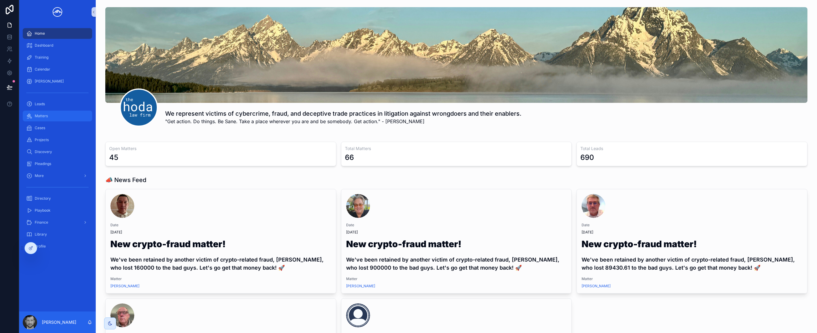
click at [60, 115] on div "Matters" at bounding box center [57, 116] width 62 height 10
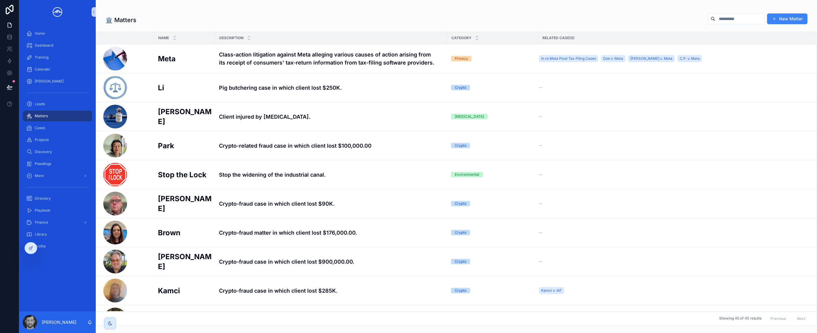
click at [729, 19] on input "scrollable content" at bounding box center [739, 19] width 49 height 8
type input "******"
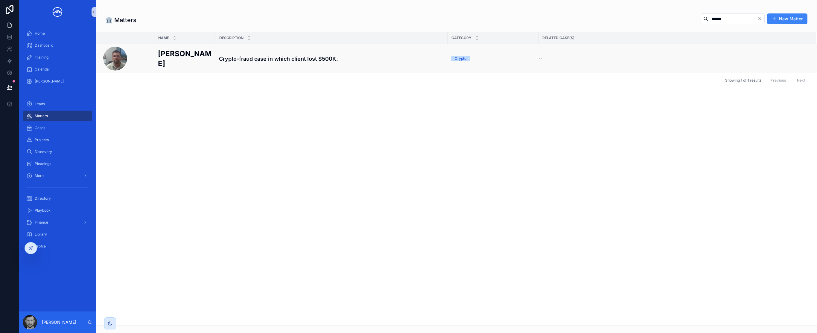
click at [260, 59] on h4 "Crypto-fraud case in which client lost $500K." at bounding box center [331, 59] width 225 height 8
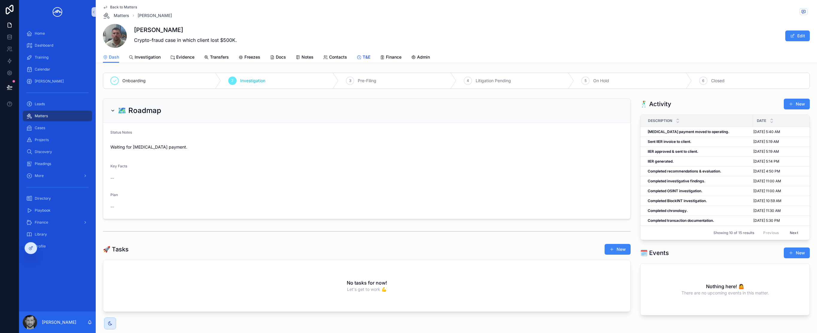
click at [363, 59] on span "T&E" at bounding box center [366, 57] width 8 height 6
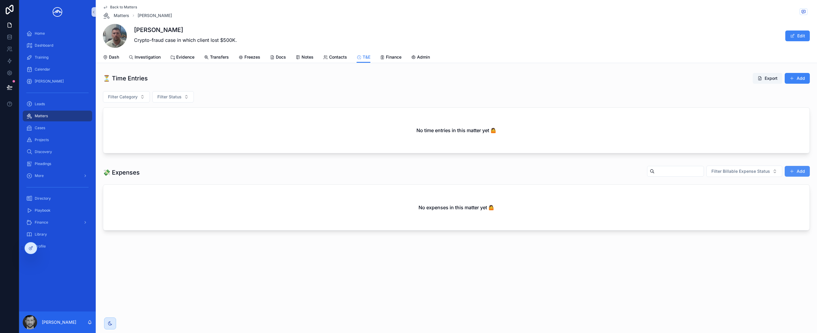
click at [791, 169] on span "scrollable content" at bounding box center [791, 171] width 5 height 5
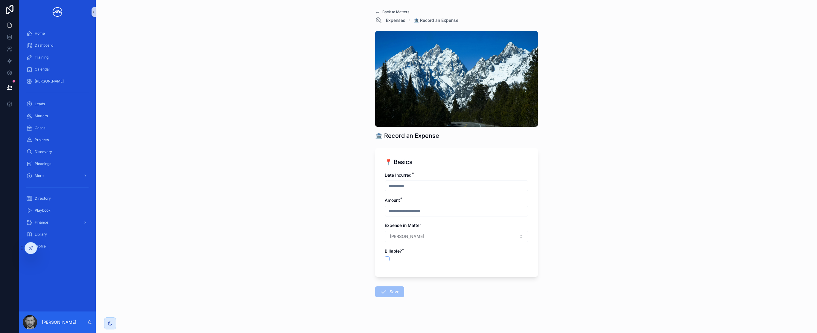
click at [420, 185] on input "scrollable content" at bounding box center [456, 186] width 143 height 8
click at [455, 249] on button "6" at bounding box center [454, 248] width 11 height 11
type input "********"
drag, startPoint x: 586, startPoint y: 232, endPoint x: 574, endPoint y: 232, distance: 11.7
click at [586, 232] on div "Back to Matters Expenses 🏦 Record an Expense 🏦 Record an Expense 📍 Basics Date …" at bounding box center [456, 166] width 721 height 333
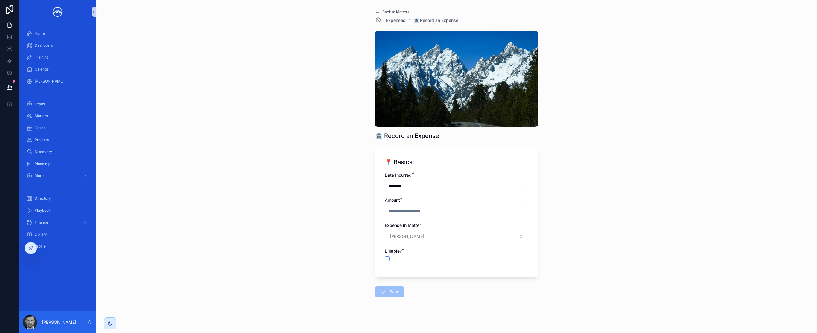
click at [459, 213] on input "scrollable content" at bounding box center [456, 211] width 143 height 8
type input "*******"
click at [385, 260] on button "scrollable content" at bounding box center [387, 259] width 5 height 5
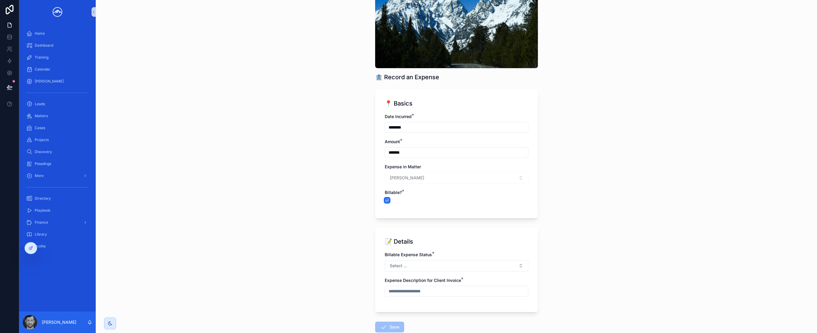
scroll to position [96, 0]
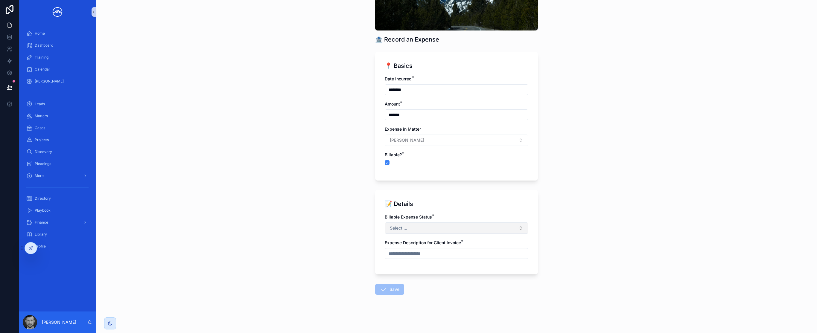
click at [447, 232] on button "Select ..." at bounding box center [457, 228] width 144 height 11
click at [442, 261] on div "Approved for Invoicing" at bounding box center [454, 261] width 141 height 9
click at [432, 256] on input "scrollable content" at bounding box center [456, 253] width 143 height 8
type input "**********"
click at [381, 288] on icon "scrollable content" at bounding box center [383, 289] width 7 height 7
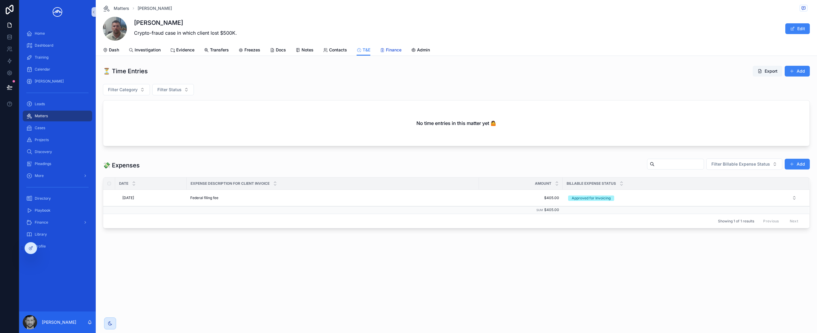
click at [394, 53] on link "Finance" at bounding box center [391, 51] width 22 height 12
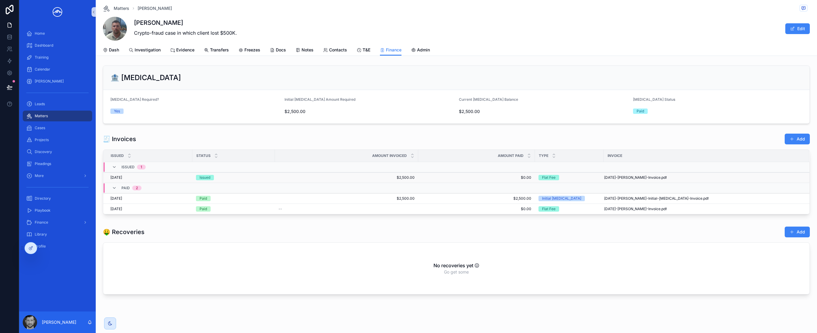
click at [387, 181] on td "$2,500.00 $2,500.00" at bounding box center [346, 178] width 143 height 10
click at [345, 176] on span "$2,500.00" at bounding box center [346, 177] width 136 height 5
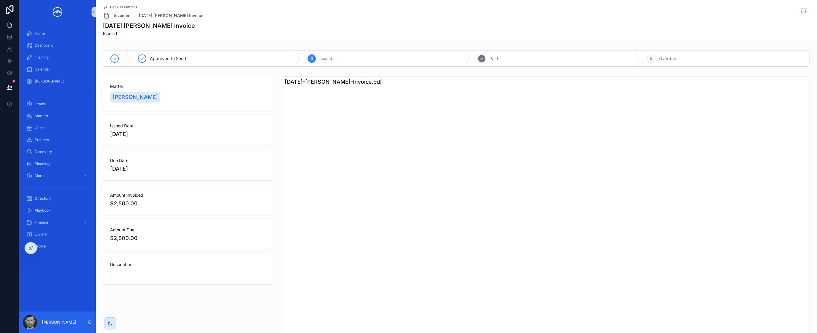
click at [481, 58] on icon "scrollable content" at bounding box center [481, 58] width 5 height 5
click at [132, 7] on span "Back to Matters" at bounding box center [123, 7] width 27 height 5
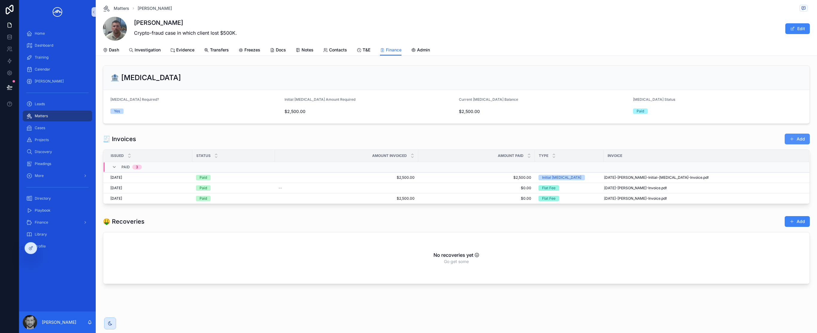
click at [791, 139] on span "scrollable content" at bounding box center [791, 139] width 5 height 5
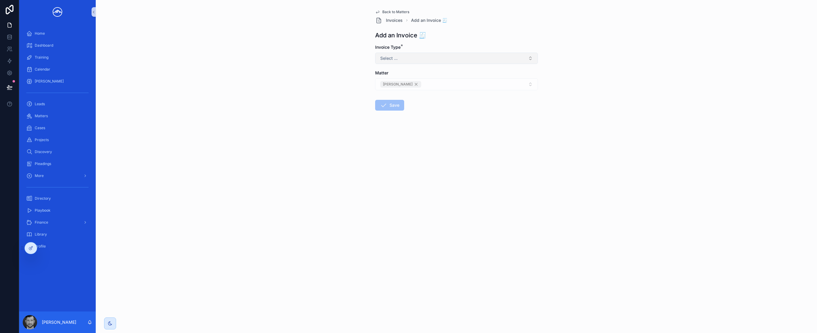
click at [481, 59] on button "Select ..." at bounding box center [456, 58] width 163 height 11
click at [473, 78] on div "Outgoing" at bounding box center [457, 82] width 160 height 9
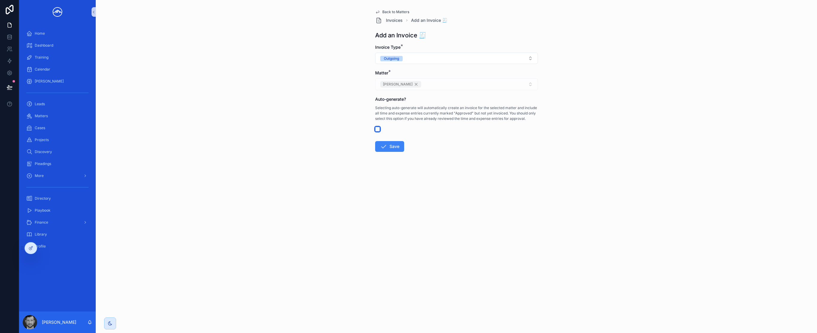
click at [379, 129] on button "scrollable content" at bounding box center [377, 129] width 5 height 5
click at [392, 145] on button "Save" at bounding box center [389, 146] width 29 height 11
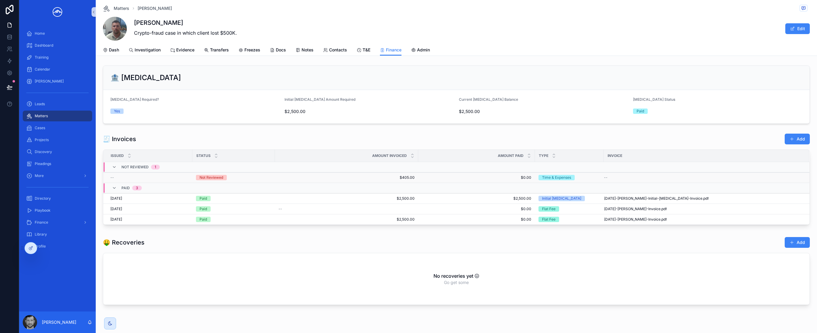
click at [297, 178] on span "$405.00" at bounding box center [346, 177] width 136 height 5
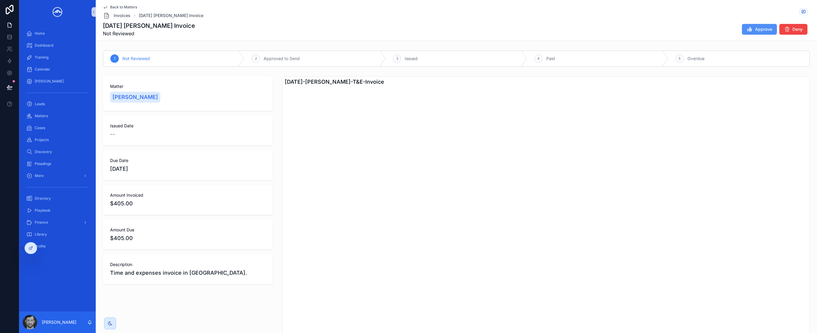
click at [759, 30] on span "Approve" at bounding box center [763, 29] width 17 height 6
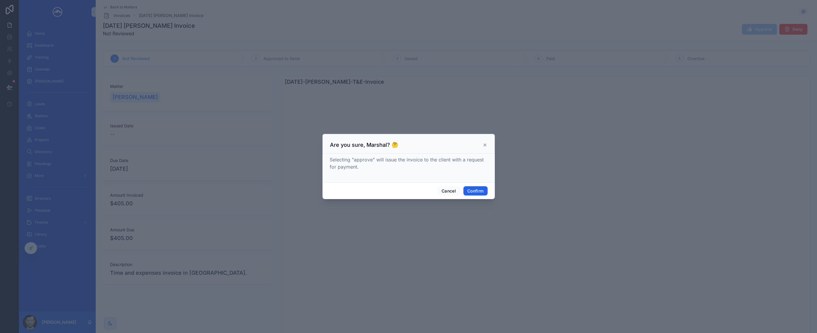
click at [475, 192] on button "Confirm" at bounding box center [475, 191] width 24 height 10
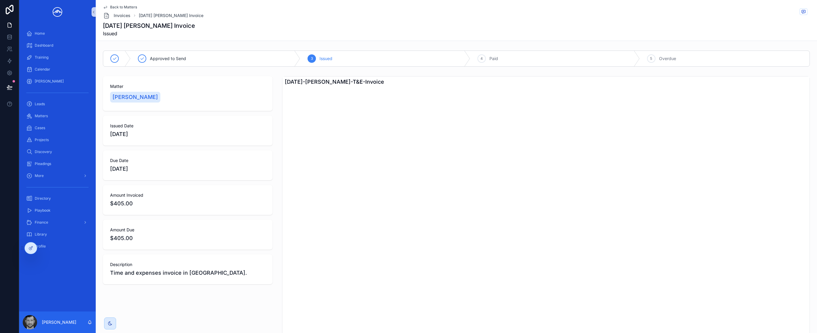
click at [129, 8] on span "Back to Matters" at bounding box center [123, 7] width 27 height 5
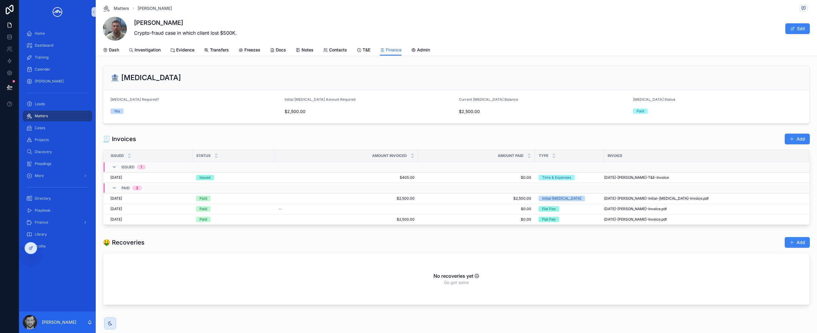
click at [64, 117] on div "Matters" at bounding box center [57, 116] width 62 height 10
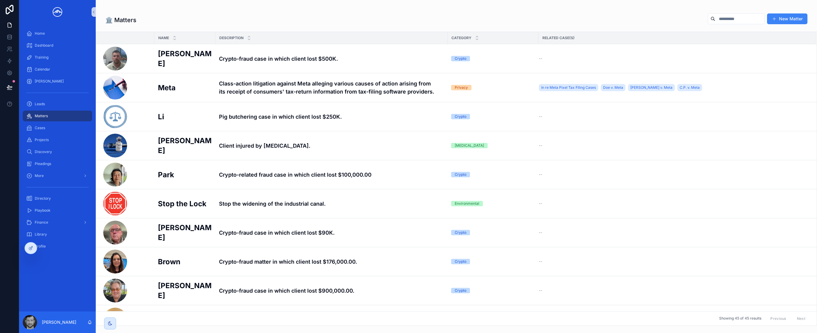
click at [715, 18] on input "scrollable content" at bounding box center [739, 19] width 49 height 8
type input "******"
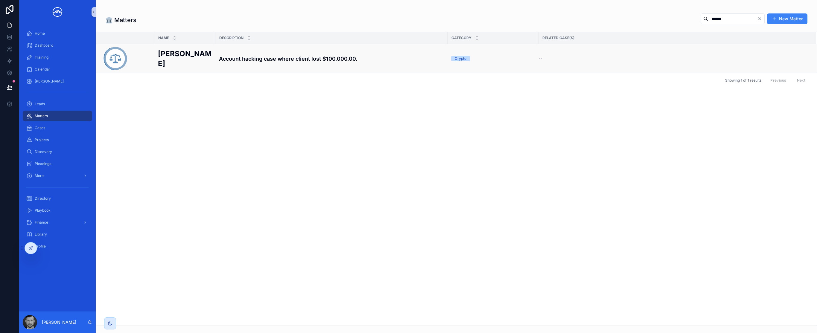
click at [283, 60] on h4 "Account hacking case where client lost $100,000.00." at bounding box center [331, 59] width 225 height 8
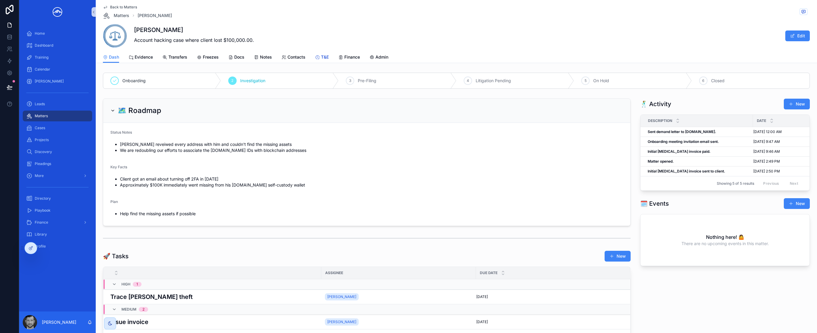
click at [320, 58] on icon "scrollable content" at bounding box center [317, 57] width 5 height 5
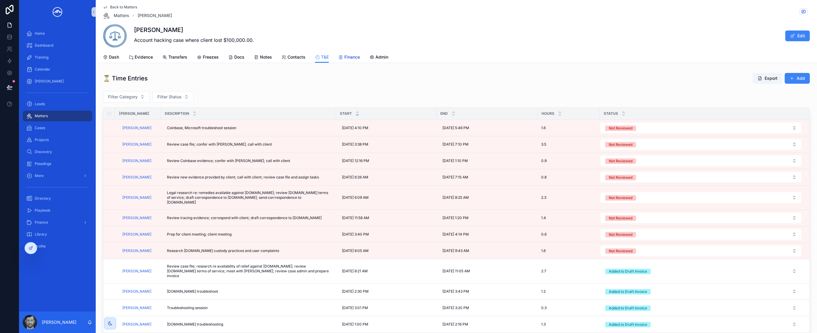
click at [354, 60] on span "Finance" at bounding box center [352, 57] width 16 height 6
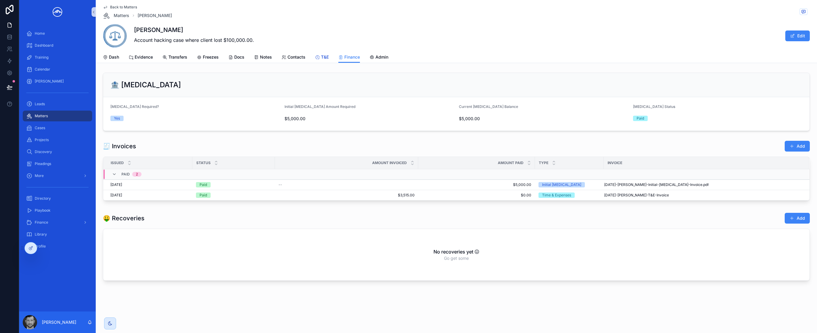
click at [319, 57] on icon "scrollable content" at bounding box center [317, 57] width 5 height 5
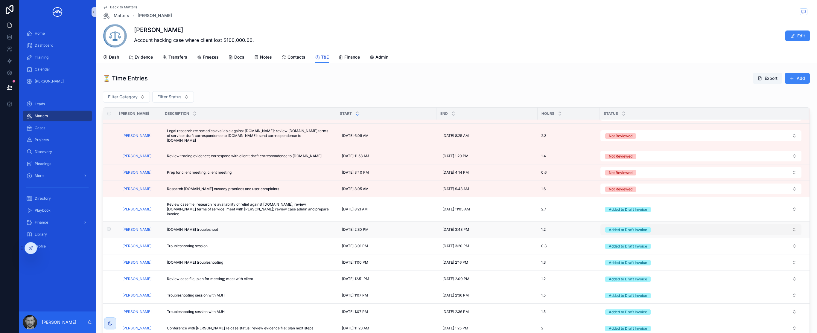
scroll to position [63, 0]
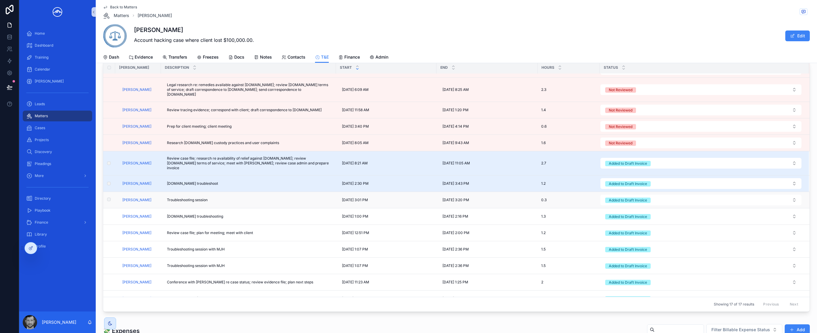
click at [112, 192] on td "scrollable content" at bounding box center [109, 200] width 12 height 16
click at [111, 192] on td "scrollable content" at bounding box center [109, 200] width 12 height 16
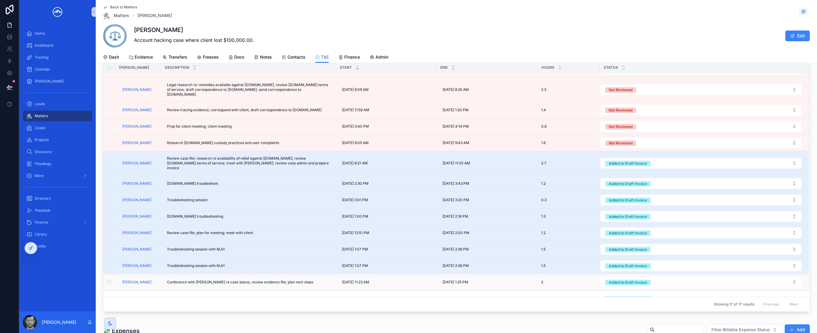
click at [111, 274] on td "scrollable content" at bounding box center [109, 282] width 12 height 16
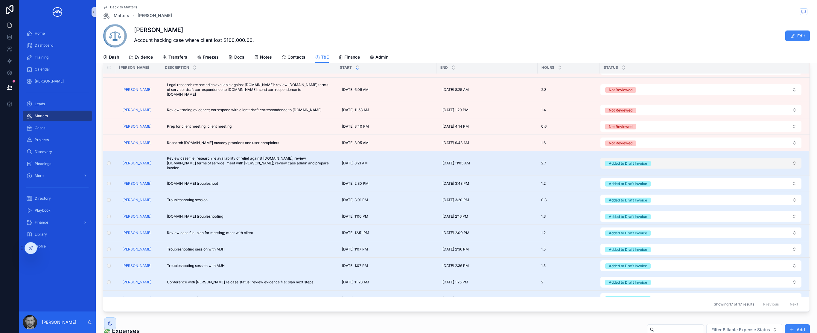
click at [678, 159] on button "Added to Draft Invoice" at bounding box center [700, 163] width 201 height 11
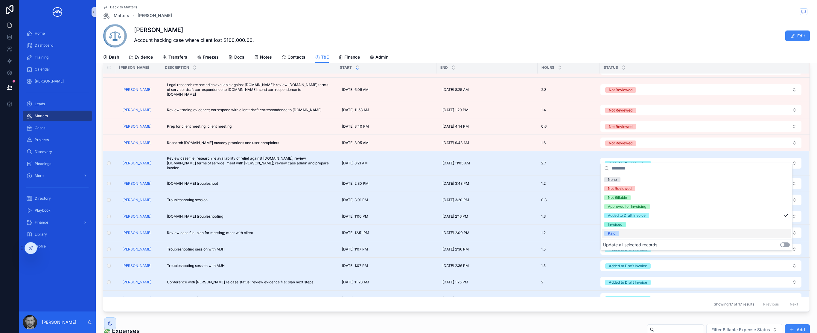
click at [784, 244] on button "Use setting" at bounding box center [785, 245] width 10 height 5
click at [755, 236] on div "Paid" at bounding box center [696, 233] width 189 height 9
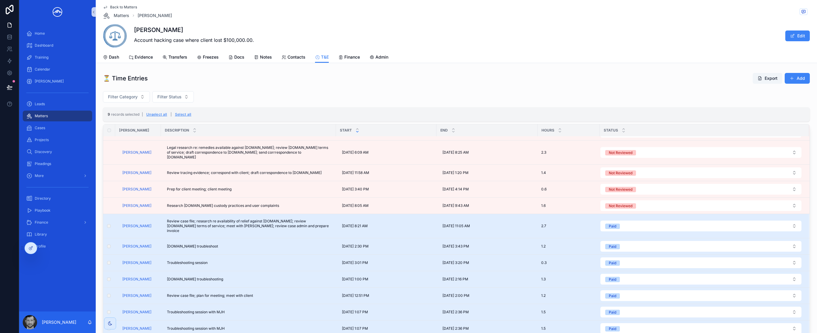
scroll to position [0, 0]
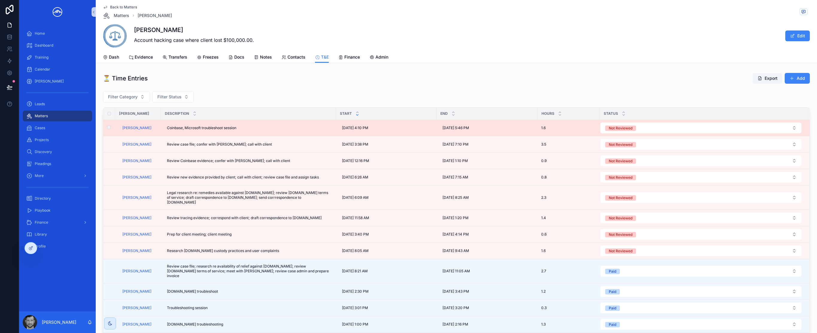
click at [110, 132] on td "scrollable content" at bounding box center [109, 128] width 12 height 16
click at [110, 131] on td "scrollable content" at bounding box center [109, 128] width 12 height 16
click at [107, 129] on label "scrollable content" at bounding box center [105, 128] width 4 height 5
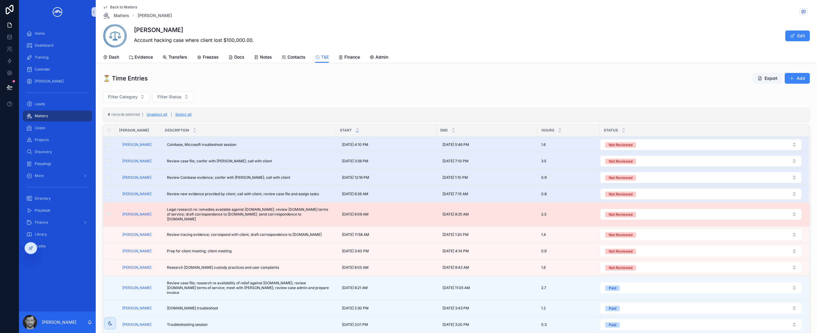
click at [109, 209] on td "scrollable content" at bounding box center [109, 214] width 12 height 24
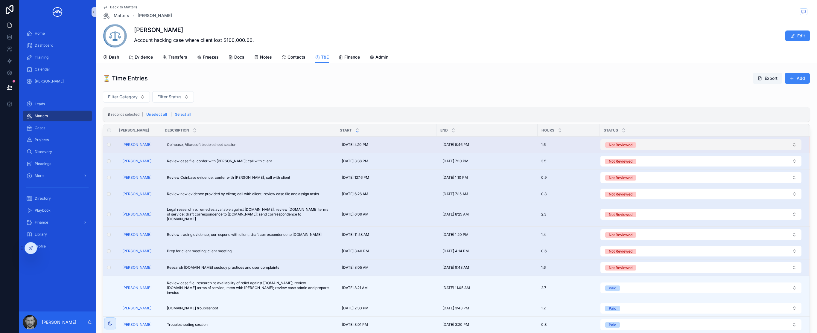
click at [755, 147] on button "Not Reviewed" at bounding box center [700, 144] width 201 height 11
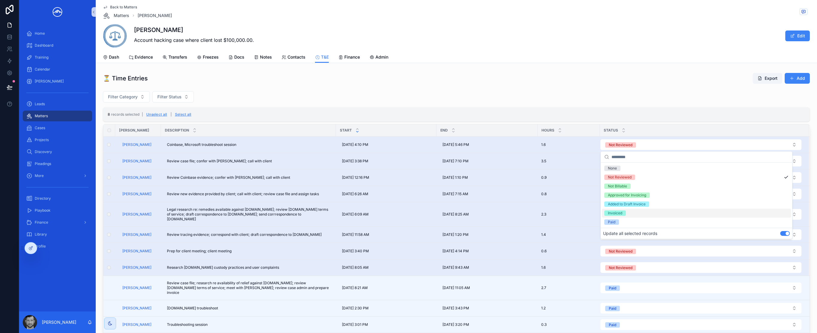
click at [711, 214] on div "Invoiced" at bounding box center [696, 213] width 189 height 9
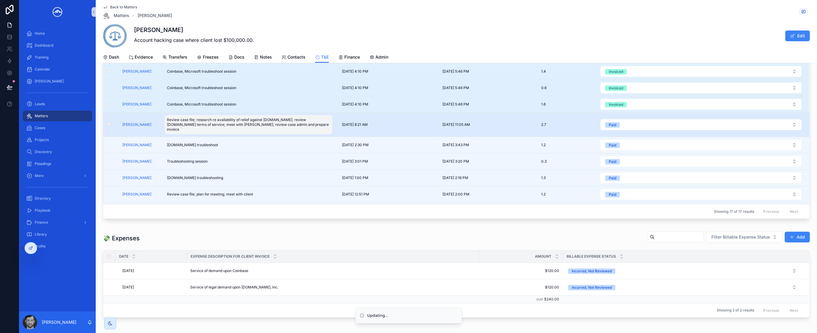
scroll to position [183, 0]
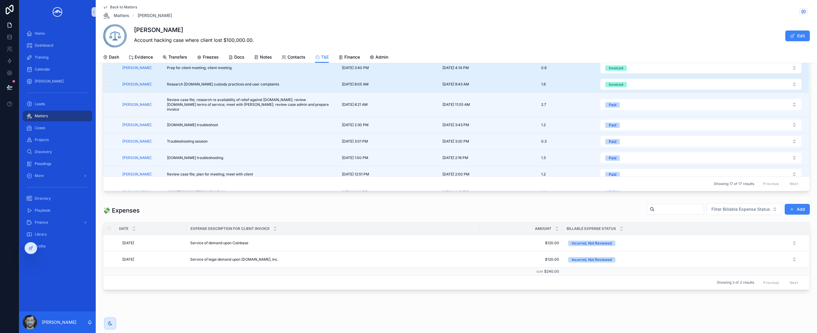
click at [66, 117] on div "Matters" at bounding box center [57, 116] width 62 height 10
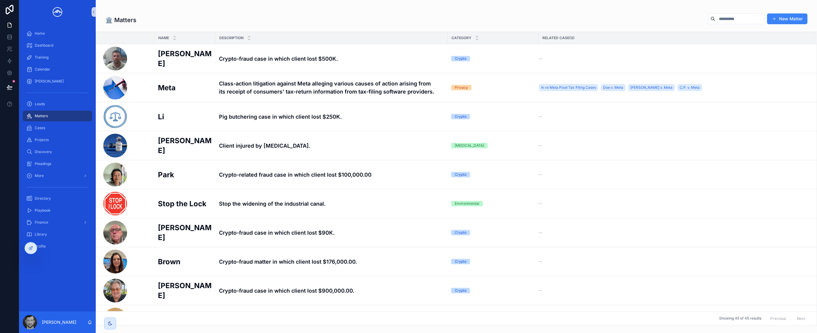
click at [717, 17] on input "scrollable content" at bounding box center [739, 19] width 49 height 8
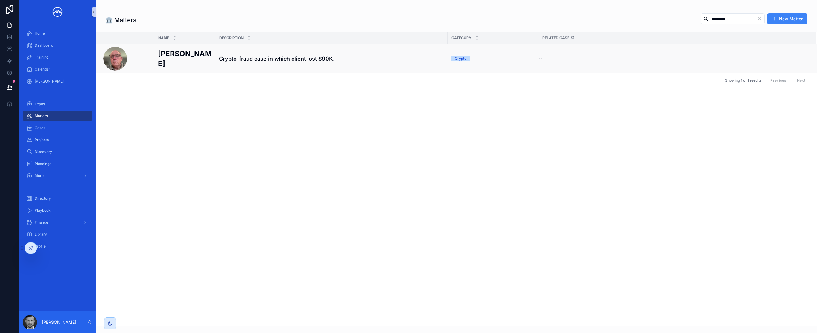
type input "*********"
click at [251, 59] on h4 "Crypto-fraud case in which client lost $90K." at bounding box center [331, 59] width 225 height 8
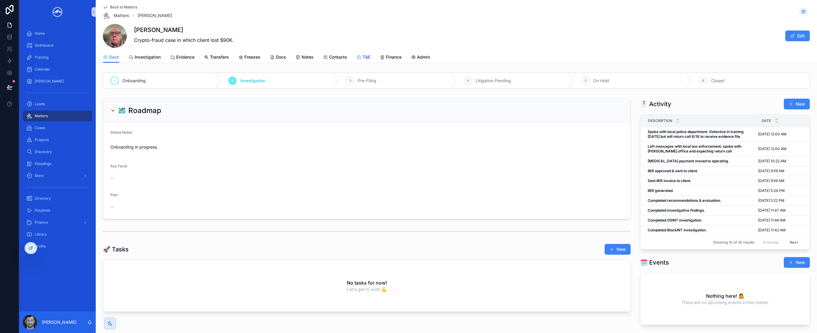
click at [361, 57] on div "T&E" at bounding box center [363, 57] width 14 height 6
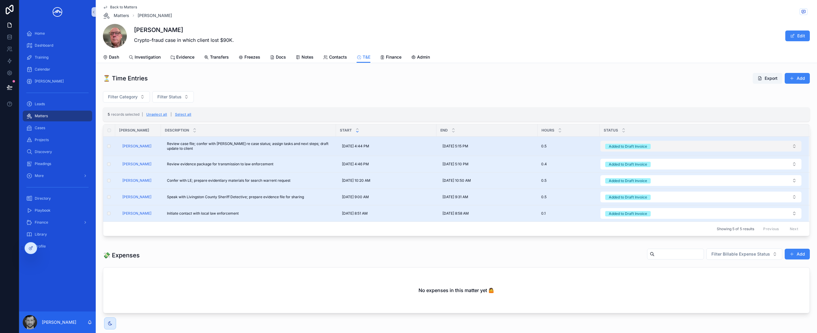
click at [700, 148] on button "Added to Draft Invoice" at bounding box center [700, 146] width 201 height 11
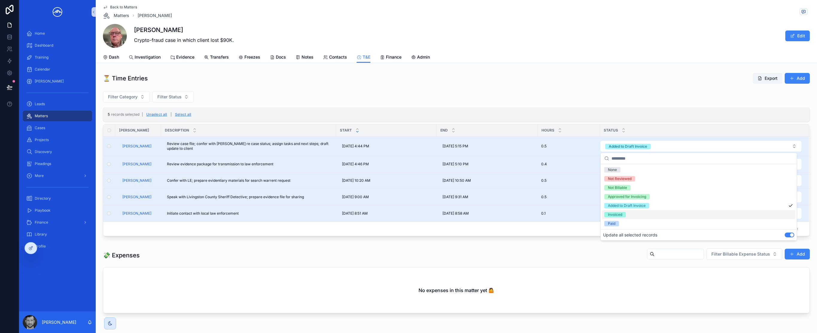
click at [696, 216] on div "Invoiced" at bounding box center [698, 214] width 193 height 9
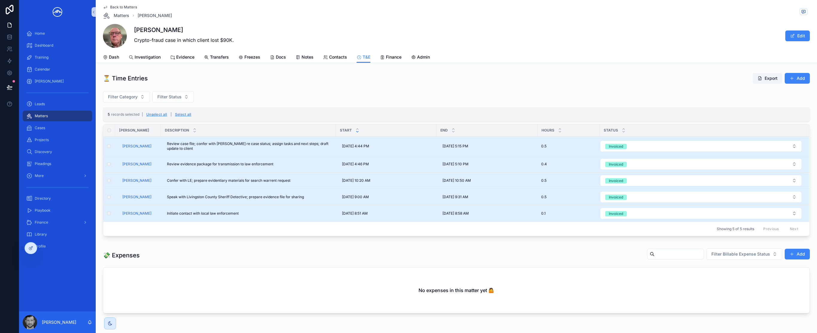
click at [299, 96] on div "Filter Category Filter Status" at bounding box center [456, 98] width 707 height 19
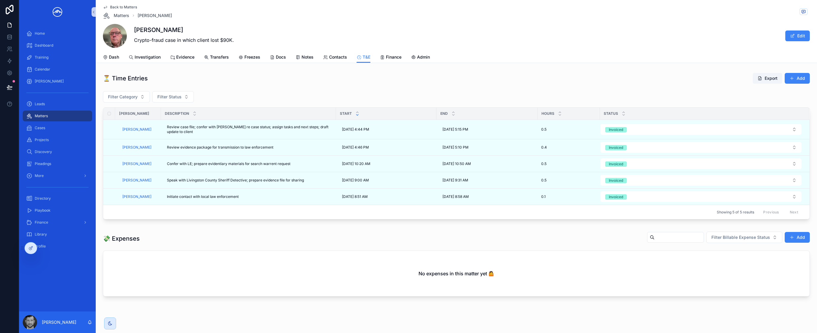
click at [323, 92] on div "Filter Category Filter Status" at bounding box center [456, 98] width 707 height 19
click at [125, 9] on span "Back to Matters" at bounding box center [123, 7] width 27 height 5
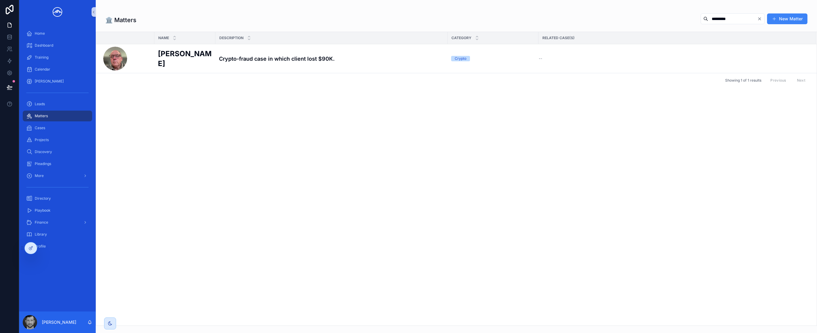
click at [736, 17] on input "*********" at bounding box center [732, 19] width 49 height 8
type input "**"
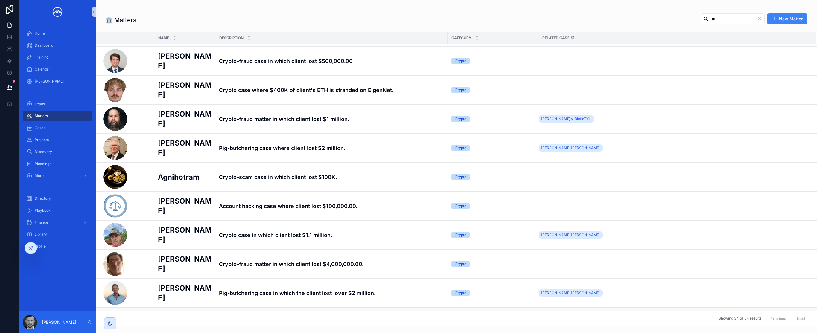
scroll to position [510, 0]
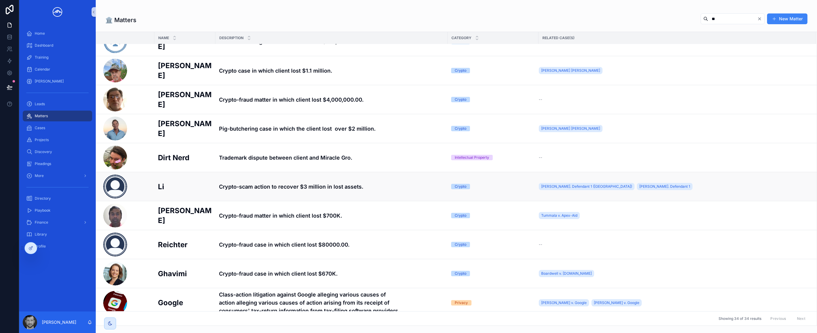
click at [279, 188] on h4 "Crypto-scam action to recover $3 million in lost assets." at bounding box center [331, 187] width 225 height 8
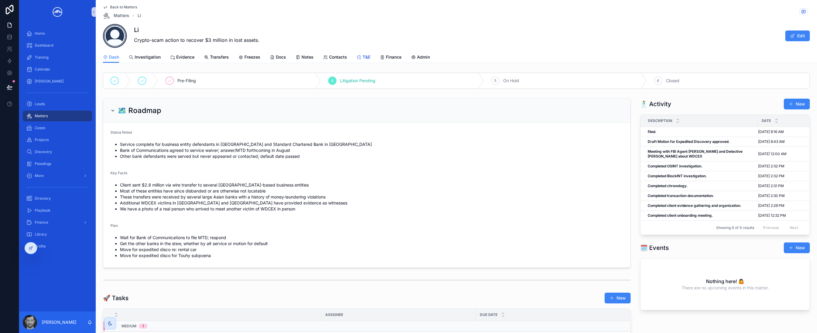
click at [362, 60] on span "T&E" at bounding box center [366, 57] width 8 height 6
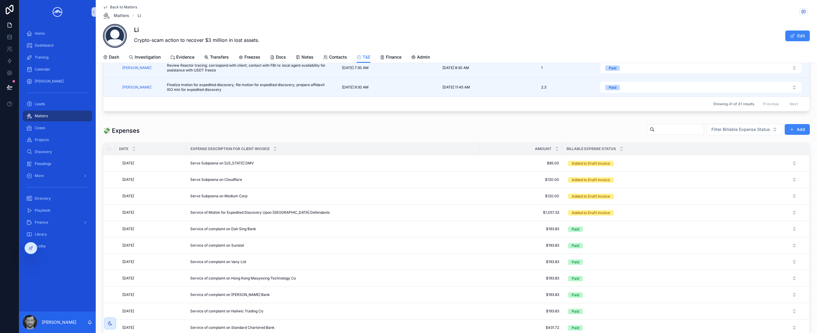
scroll to position [216, 0]
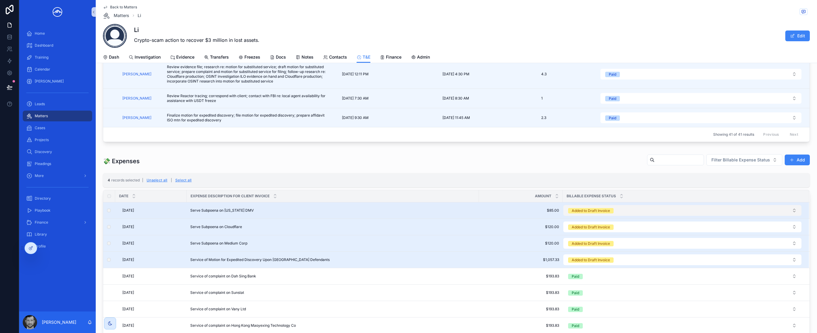
click at [626, 210] on button "Added to Draft Invoice" at bounding box center [682, 210] width 238 height 11
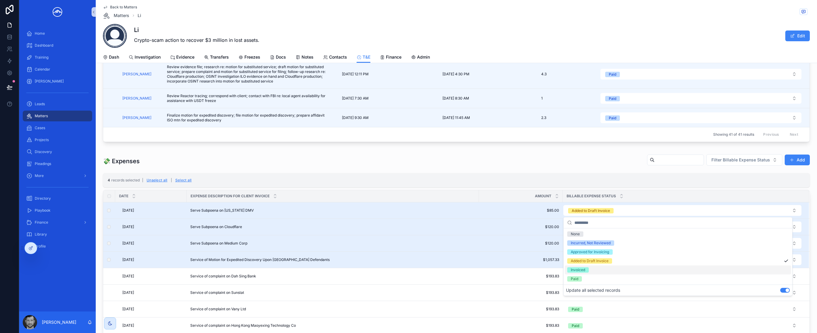
click at [709, 273] on div "Invoiced" at bounding box center [678, 270] width 226 height 9
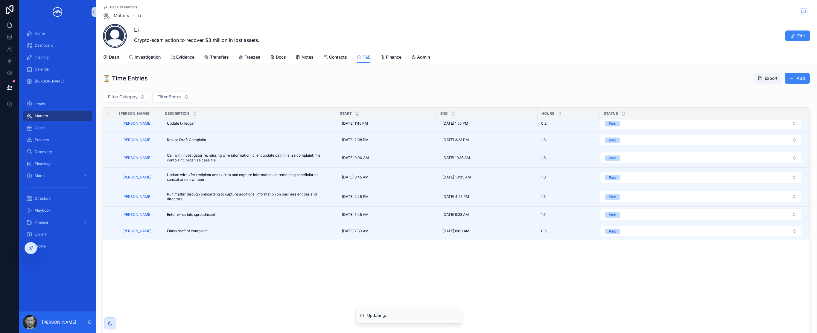
scroll to position [0, 0]
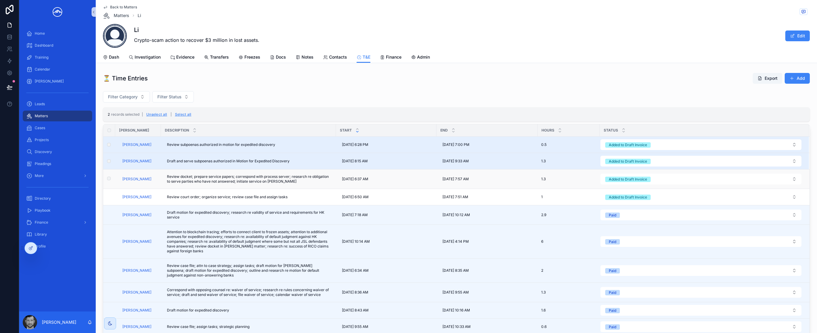
click at [110, 182] on td "scrollable content" at bounding box center [109, 179] width 12 height 19
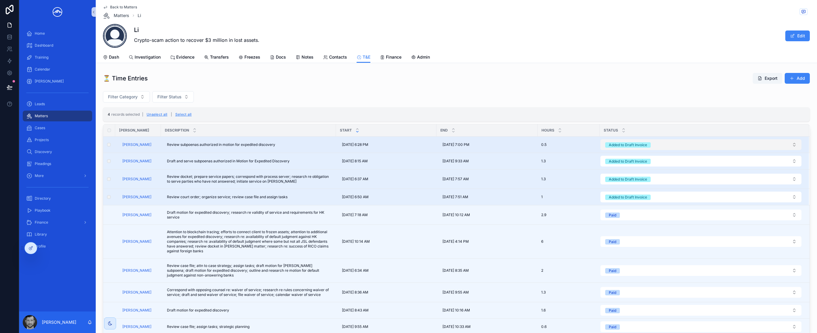
click at [669, 141] on button "Added to Draft Invoice" at bounding box center [700, 144] width 201 height 11
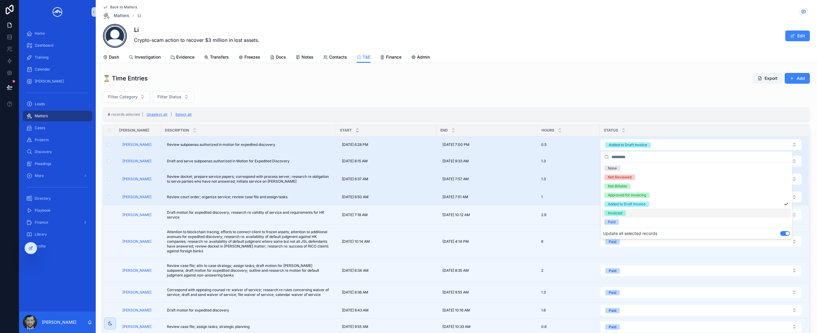
click at [668, 214] on div "Invoiced" at bounding box center [696, 213] width 189 height 9
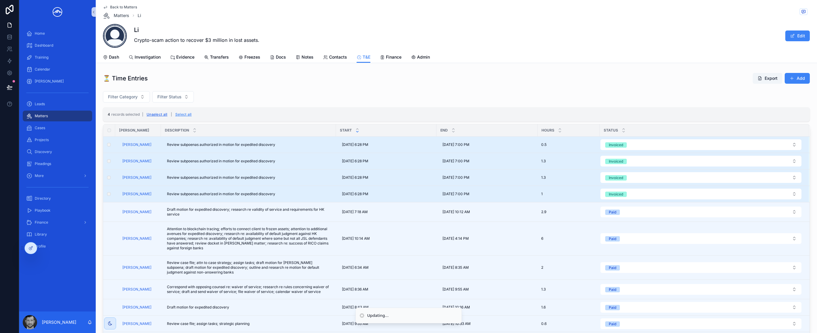
click at [163, 115] on button "Unselect all" at bounding box center [156, 115] width 25 height 10
